Goal: Browse casually

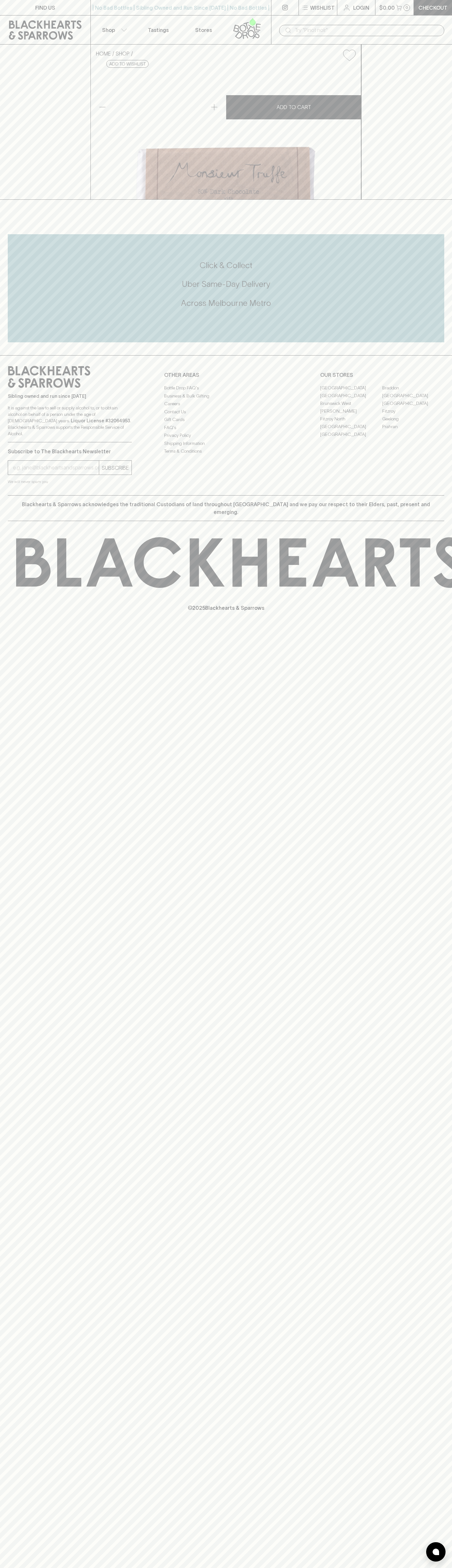
click at [249, 26] on icon at bounding box center [250, 28] width 6 height 7
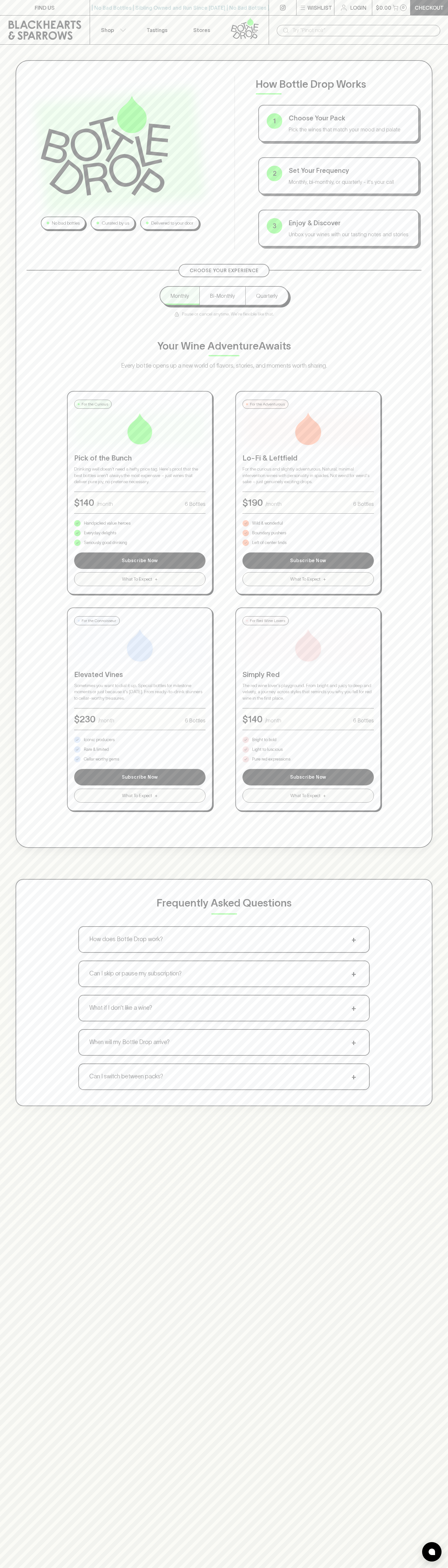
click at [90, 1572] on html "FIND US | No Bad Bottles | Sibling Owned and Run Since 2006 | No Bad Bottles | …" at bounding box center [224, 1014] width 448 height 2028
click at [12, 1135] on div "No bad bottles Curated by us Delivered to your door How Bottle Drop Works 1 Cho…" at bounding box center [224, 829] width 448 height 1568
click at [271, 759] on p "Pure red expressions" at bounding box center [271, 759] width 38 height 7
